Goal: Task Accomplishment & Management: Use online tool/utility

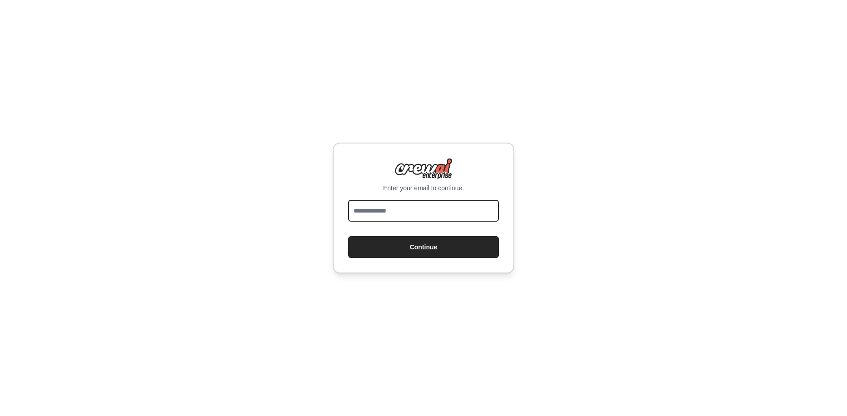
click at [404, 207] on input "email" at bounding box center [423, 211] width 151 height 22
type input "**********"
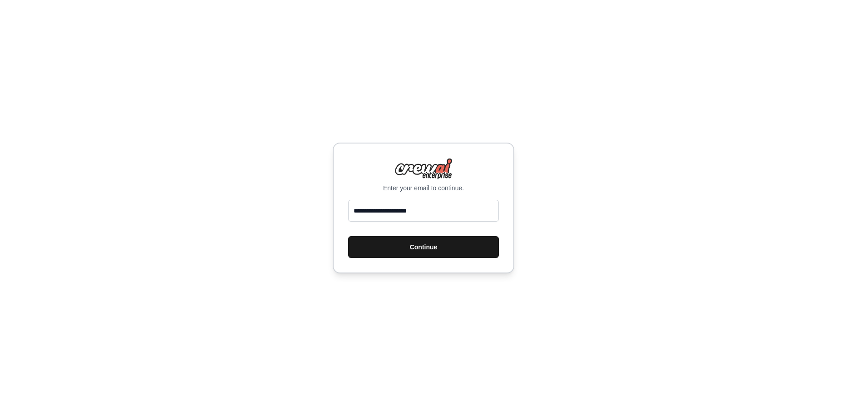
click at [418, 251] on button "Continue" at bounding box center [423, 247] width 151 height 22
click at [431, 251] on button "Continue" at bounding box center [423, 247] width 151 height 22
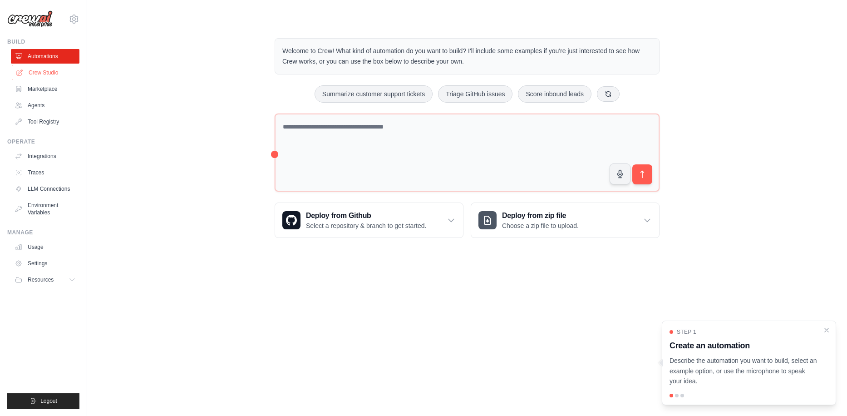
click at [49, 74] on link "Crew Studio" at bounding box center [46, 72] width 69 height 15
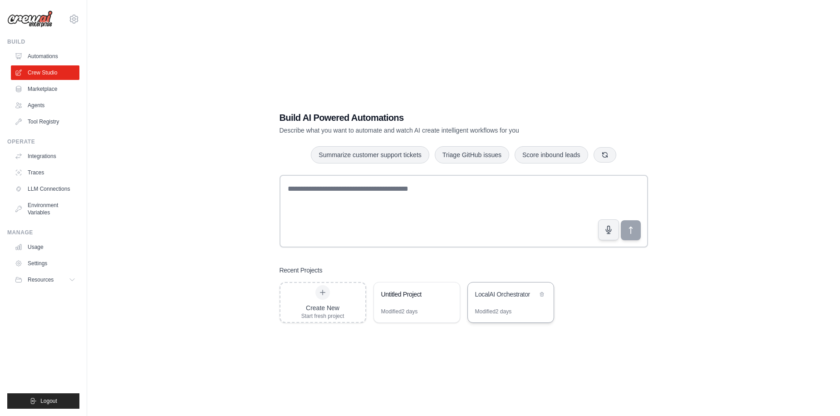
click at [504, 293] on div "LocalAI Orchestrator" at bounding box center [506, 294] width 62 height 9
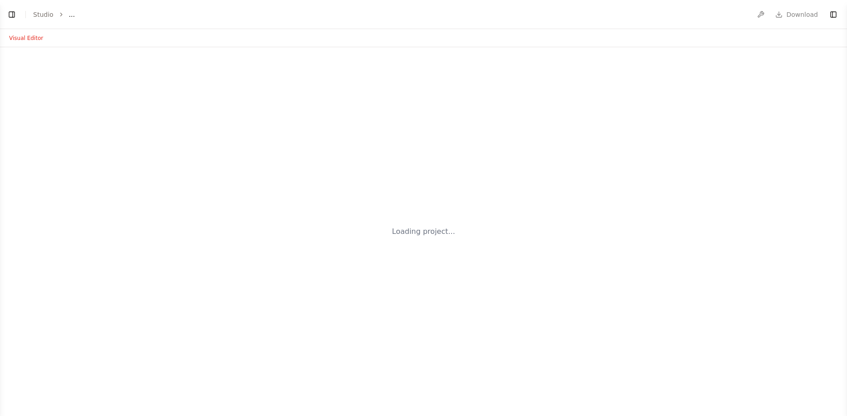
select select "****"
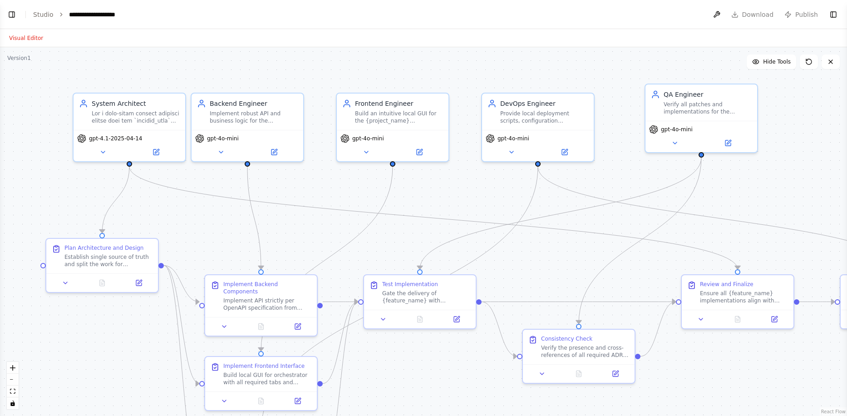
click at [433, 162] on div ".deletable-edge-delete-btn { width: 20px; height: 20px; border: 0px solid #ffff…" at bounding box center [423, 231] width 847 height 368
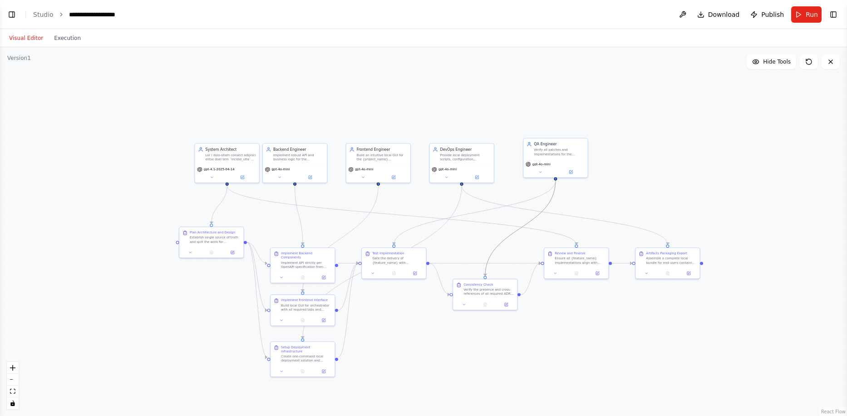
drag, startPoint x: 685, startPoint y: 195, endPoint x: 549, endPoint y: 197, distance: 136.2
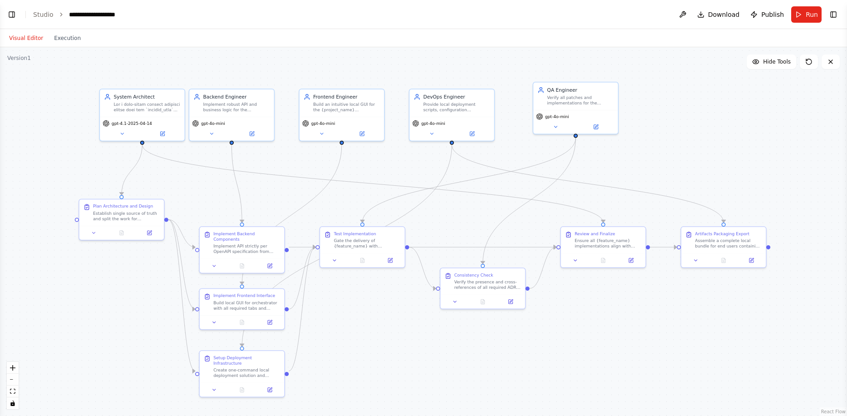
drag, startPoint x: 572, startPoint y: 191, endPoint x: 596, endPoint y: 154, distance: 44.6
click at [833, 12] on button "Toggle Right Sidebar" at bounding box center [833, 14] width 13 height 13
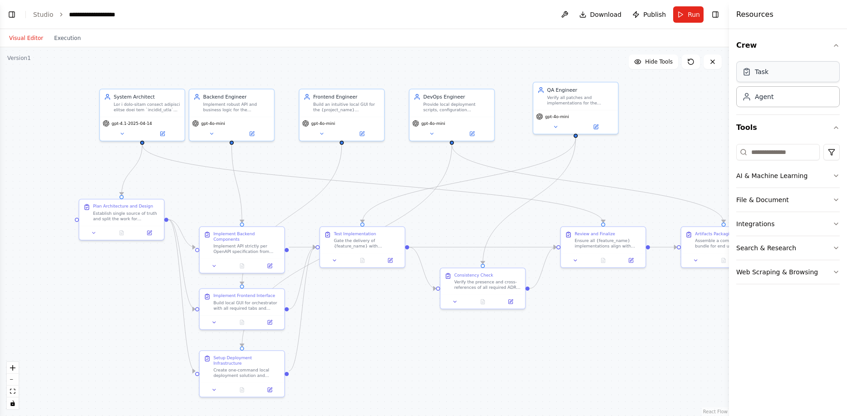
click at [761, 71] on div "Task" at bounding box center [762, 71] width 14 height 9
click at [761, 75] on div "Task" at bounding box center [762, 71] width 14 height 9
click at [755, 99] on div "Agent" at bounding box center [764, 96] width 19 height 9
click at [840, 220] on div "Crew Task Agent Tools AI & Machine Learning File & Document Integrations Search…" at bounding box center [788, 222] width 118 height 387
click at [837, 224] on icon "button" at bounding box center [836, 224] width 4 height 2
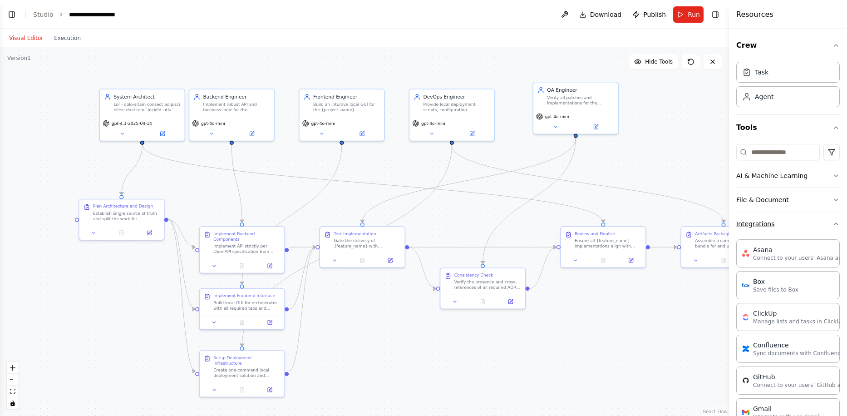
click at [837, 224] on div "Crew Task Agent Tools AI & Machine Learning File & Document Integrations Asana …" at bounding box center [788, 222] width 118 height 387
click at [832, 222] on icon "button" at bounding box center [835, 223] width 7 height 7
